Goal: Check status

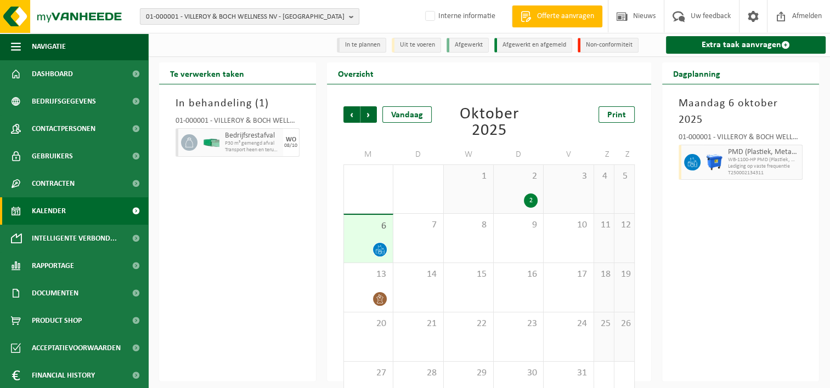
click at [218, 19] on span "01-000001 - VILLEROY & BOCH WELLNESS NV - [GEOGRAPHIC_DATA]" at bounding box center [245, 17] width 198 height 16
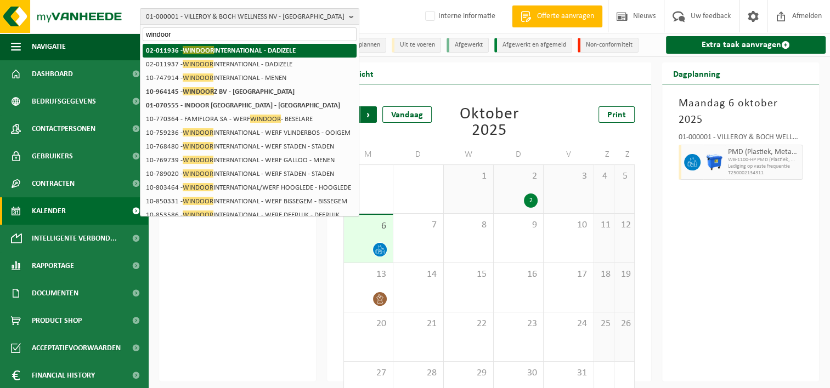
type input "windoor"
click at [243, 51] on strong "02-011936 - WINDOOR INTERNATIONAL - DADIZELE" at bounding box center [221, 50] width 150 height 8
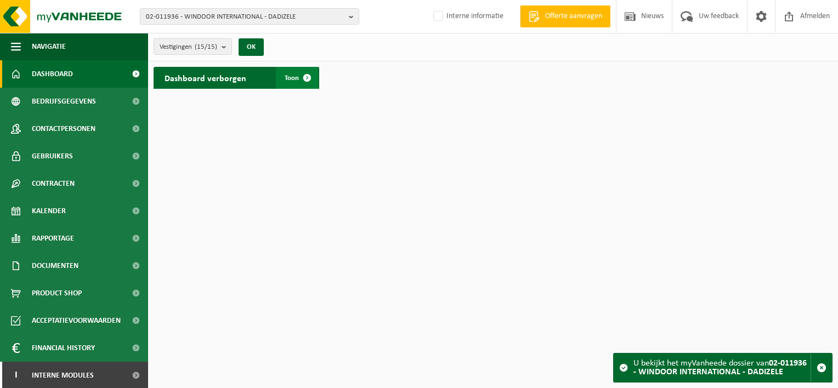
click at [305, 81] on span at bounding box center [307, 78] width 22 height 22
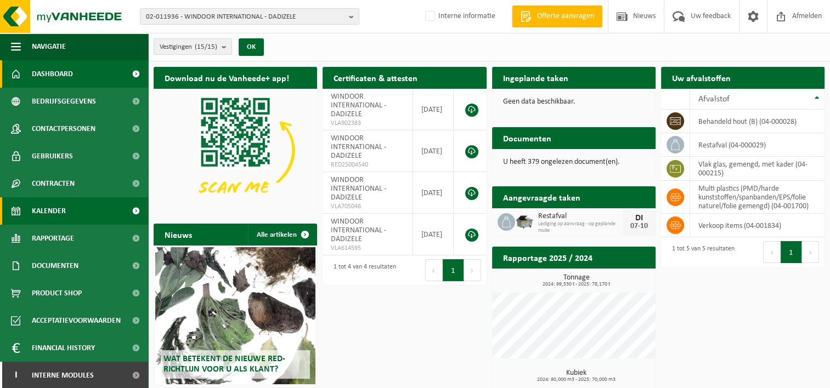
click at [88, 206] on link "Kalender" at bounding box center [74, 210] width 148 height 27
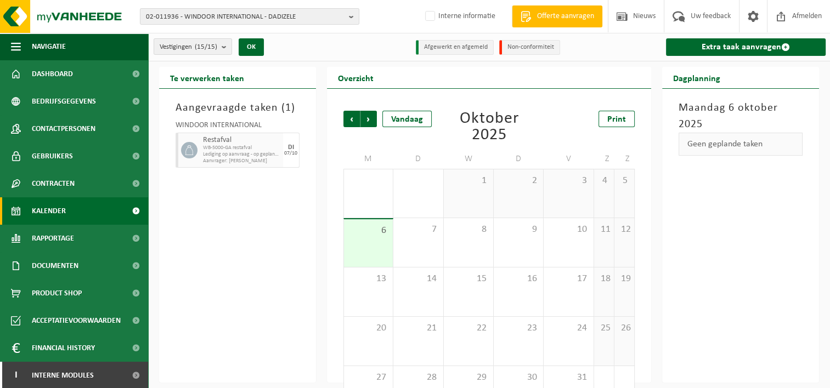
click at [560, 190] on div "3" at bounding box center [567, 193] width 49 height 48
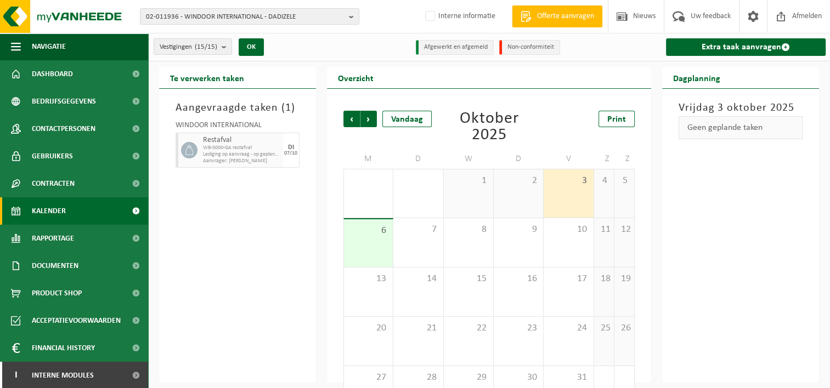
click at [231, 222] on div "Aangevraagde taken ( 1 ) WINDOOR INTERNATIONAL Restafval WB-5000-GA restafval L…" at bounding box center [237, 236] width 157 height 294
click at [553, 205] on div "3" at bounding box center [567, 193] width 49 height 48
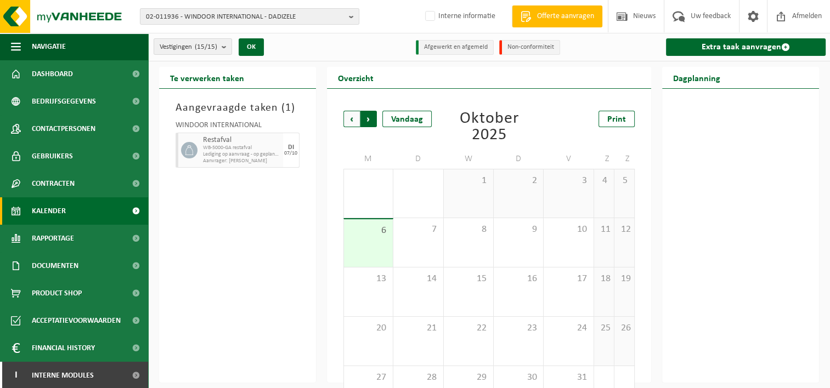
click at [347, 121] on span "Vorige" at bounding box center [351, 119] width 16 height 16
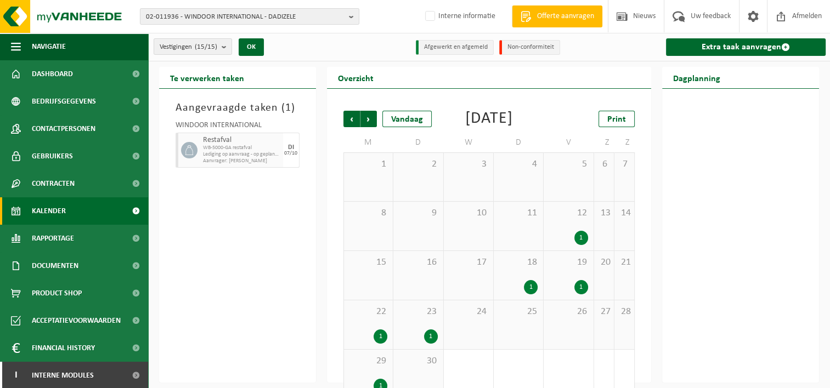
scroll to position [37, 0]
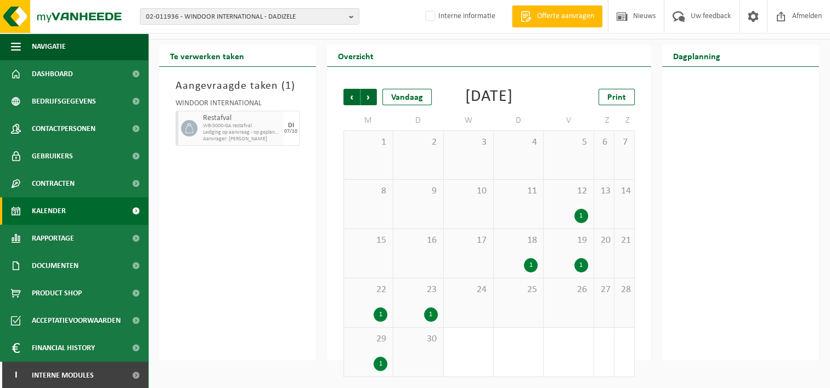
click at [375, 351] on div "29 1" at bounding box center [368, 352] width 49 height 49
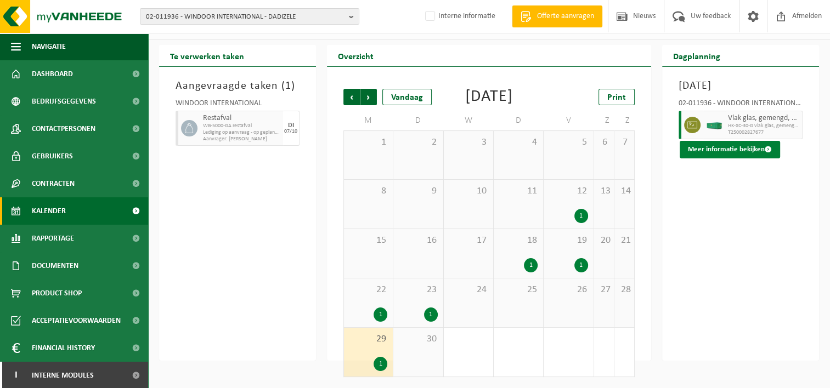
click at [713, 149] on button "Meer informatie bekijken" at bounding box center [729, 150] width 100 height 18
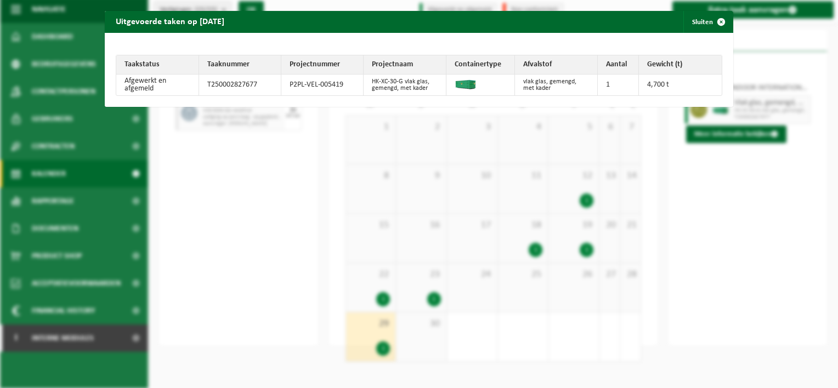
click at [679, 259] on div "Uitgevoerde taken op 2025-09-29 Sluiten Taakstatus Taaknummer Projectnummer Pro…" at bounding box center [419, 194] width 838 height 388
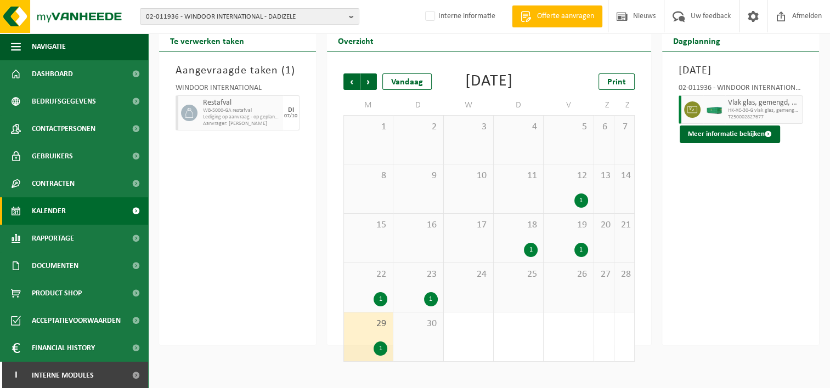
click at [232, 265] on div "Aangevraagde taken ( 1 ) WINDOOR INTERNATIONAL Restafval WB-5000-GA restafval L…" at bounding box center [237, 199] width 157 height 294
click at [401, 205] on div "9" at bounding box center [417, 188] width 49 height 49
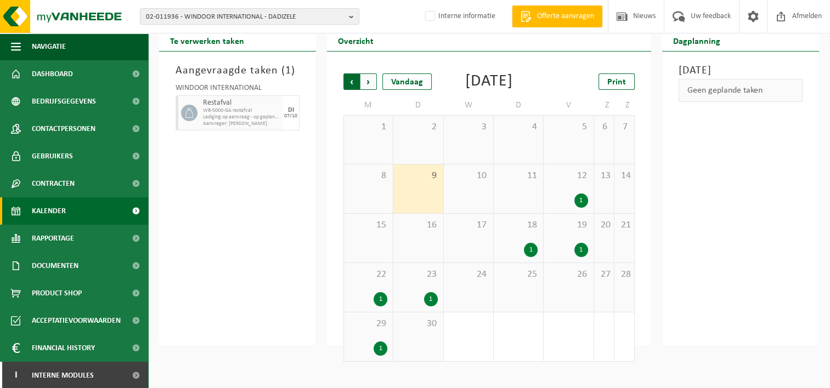
click at [364, 78] on span "Volgende" at bounding box center [368, 81] width 16 height 16
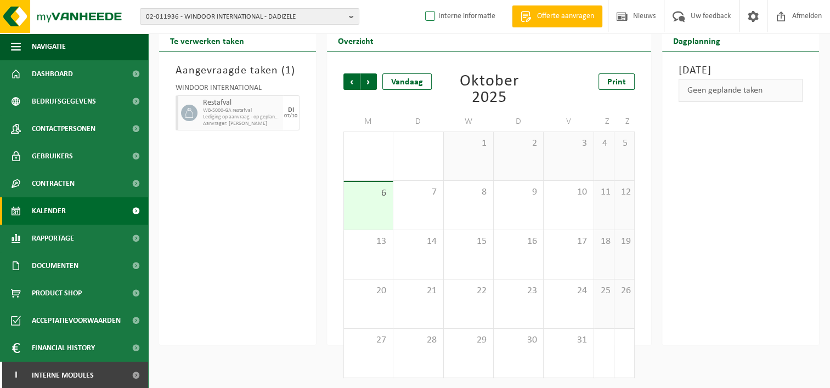
click at [431, 17] on label "Interne informatie" at bounding box center [459, 16] width 72 height 16
click at [421, 0] on input "Interne informatie" at bounding box center [421, -1] width 1 height 1
checkbox input "true"
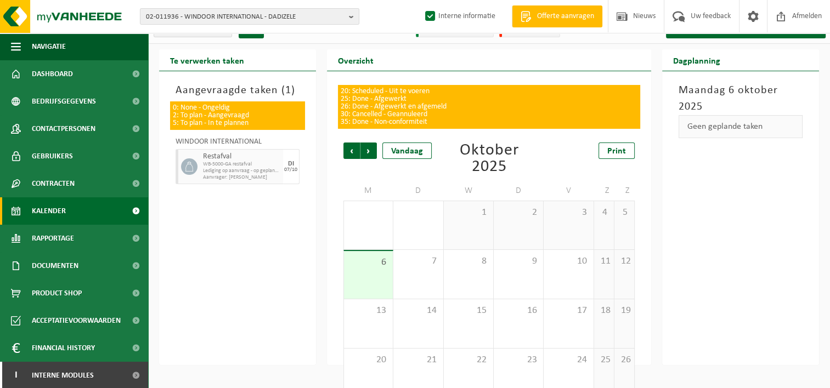
scroll to position [87, 0]
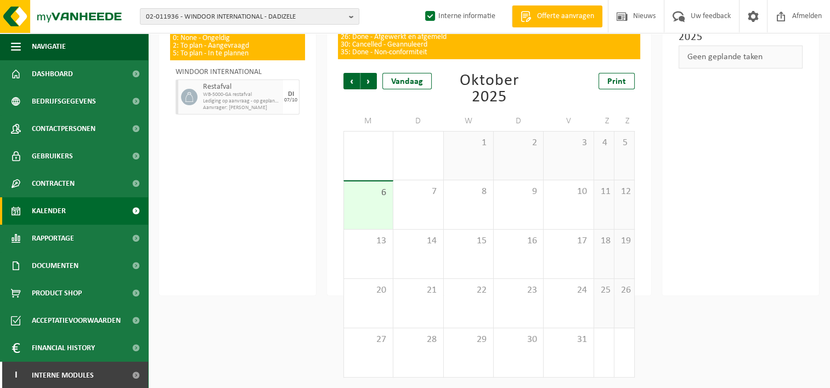
click at [359, 214] on div "6" at bounding box center [368, 205] width 49 height 48
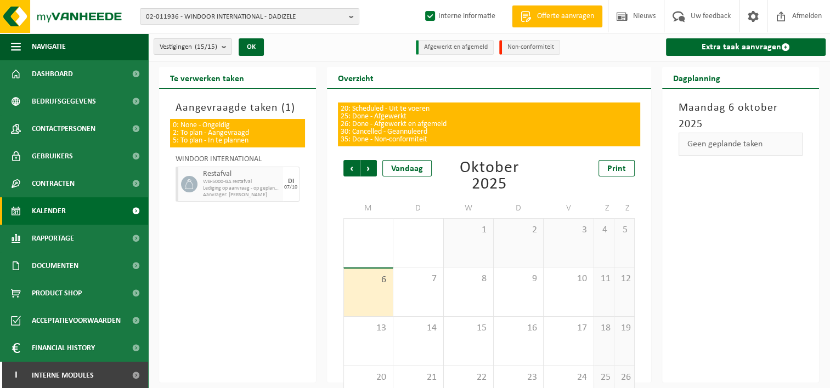
click at [567, 241] on div "3" at bounding box center [567, 243] width 49 height 48
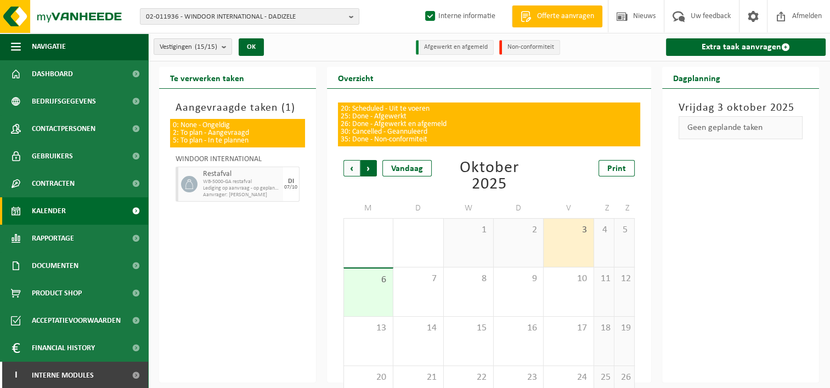
click at [353, 163] on span "Vorige" at bounding box center [351, 168] width 16 height 16
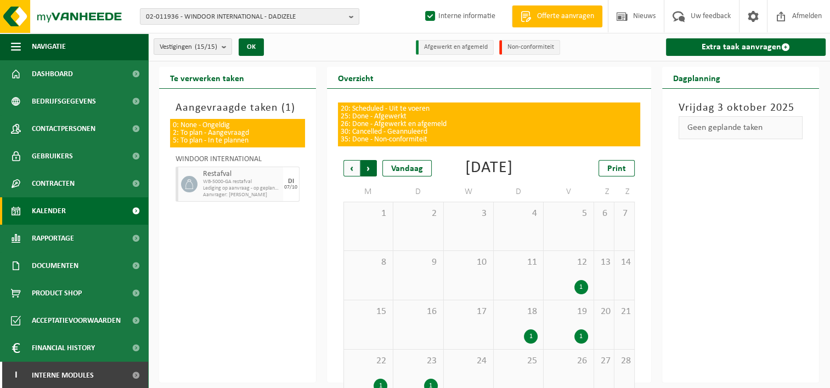
click at [352, 167] on span "Vorige" at bounding box center [351, 168] width 16 height 16
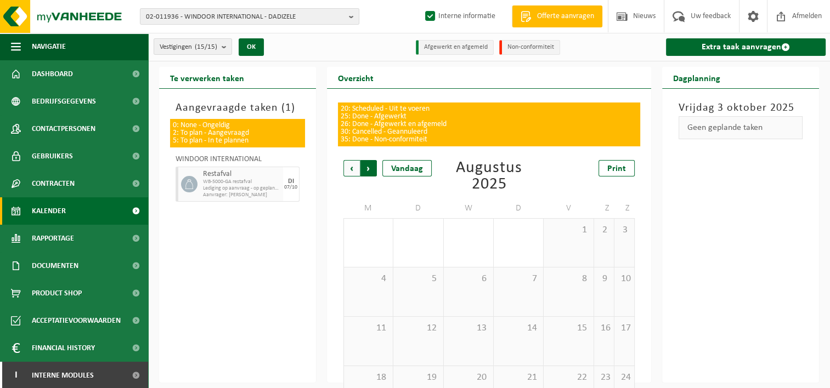
click at [354, 168] on span "Vorige" at bounding box center [351, 168] width 16 height 16
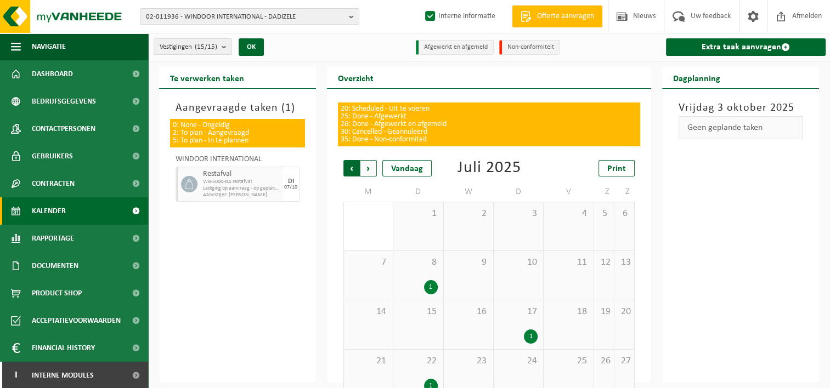
click at [372, 171] on span "Volgende" at bounding box center [368, 168] width 16 height 16
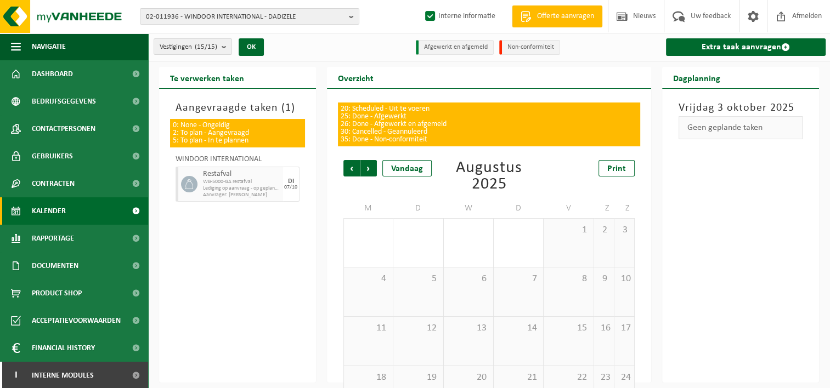
click at [372, 171] on span "Volgende" at bounding box center [368, 168] width 16 height 16
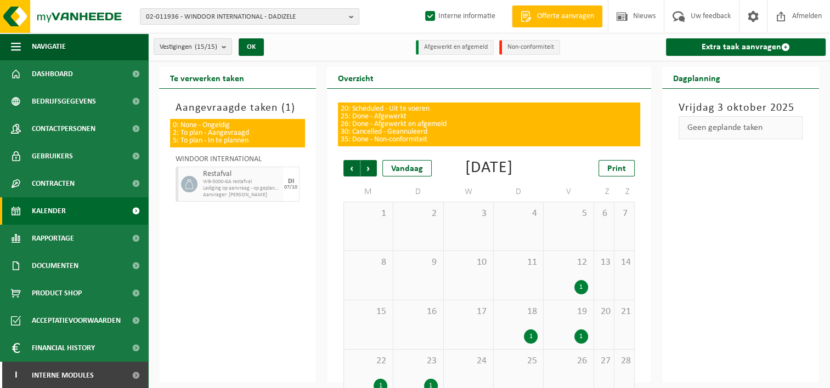
click at [372, 171] on span "Volgende" at bounding box center [368, 168] width 16 height 16
